Goal: Communication & Community: Answer question/provide support

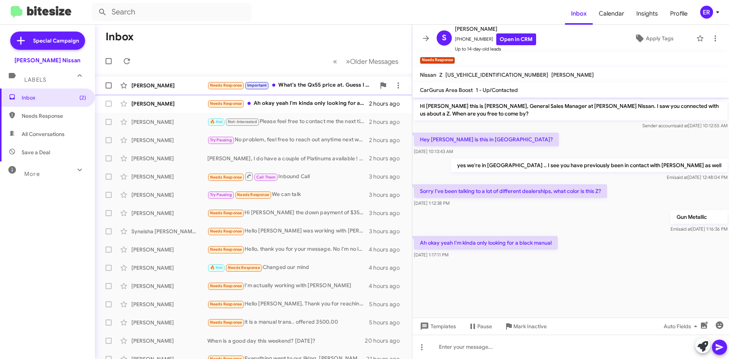
click at [312, 88] on div "Needs Response Important What's the Qx55 price at. Guess I go on website look f…" at bounding box center [291, 85] width 168 height 9
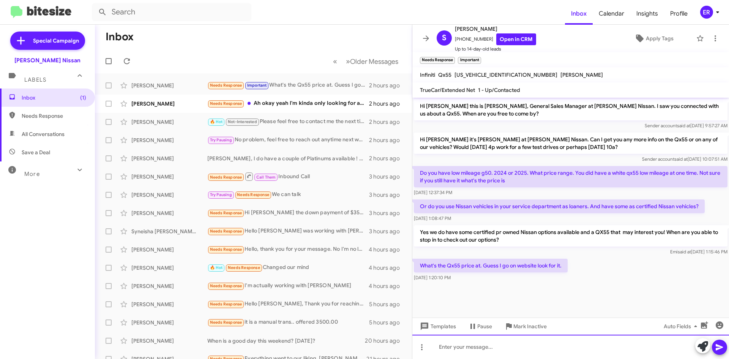
click at [457, 342] on div at bounding box center [570, 346] width 317 height 24
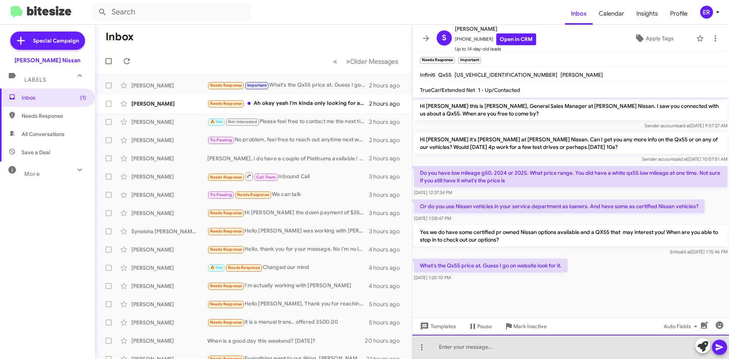
click at [471, 350] on div at bounding box center [570, 346] width 317 height 24
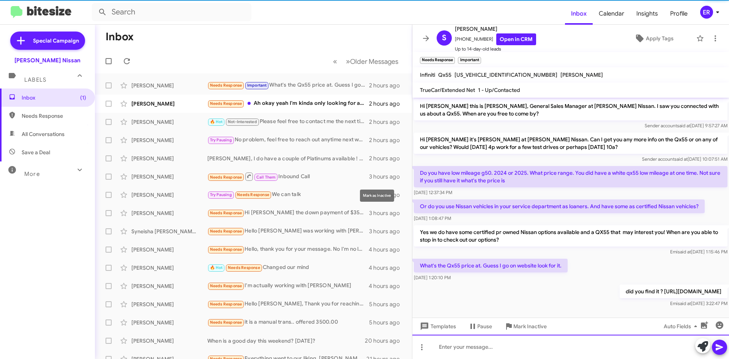
scroll to position [12, 0]
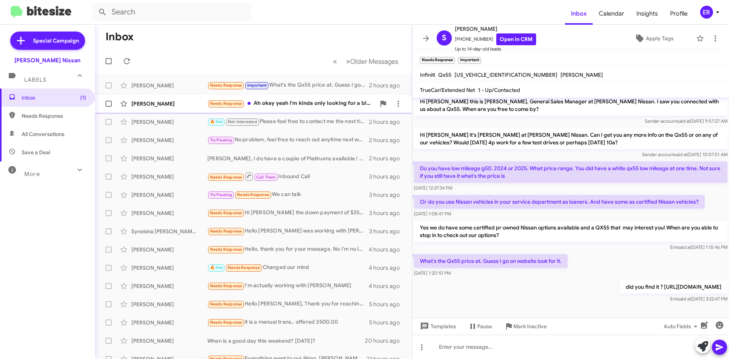
click at [316, 103] on div "Needs Response Ah okay yeah I'm kinda only looking for a black manual" at bounding box center [291, 103] width 168 height 9
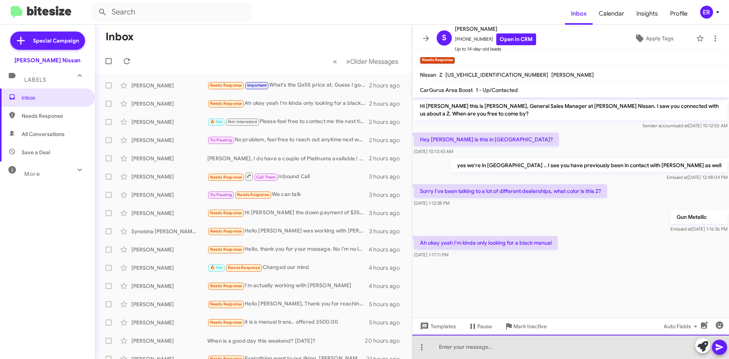
click at [485, 345] on div at bounding box center [570, 346] width 317 height 24
